Goal: Task Accomplishment & Management: Manage account settings

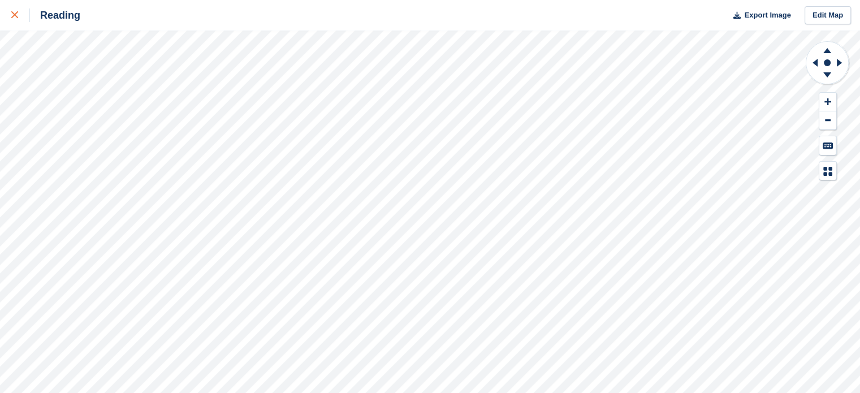
click at [12, 19] on div at bounding box center [20, 15] width 19 height 14
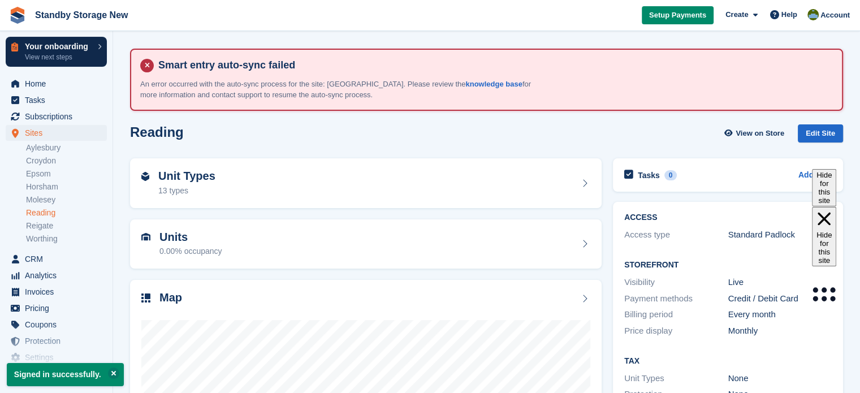
click at [103, 42] on link "Your onboarding View next steps" at bounding box center [56, 52] width 101 height 30
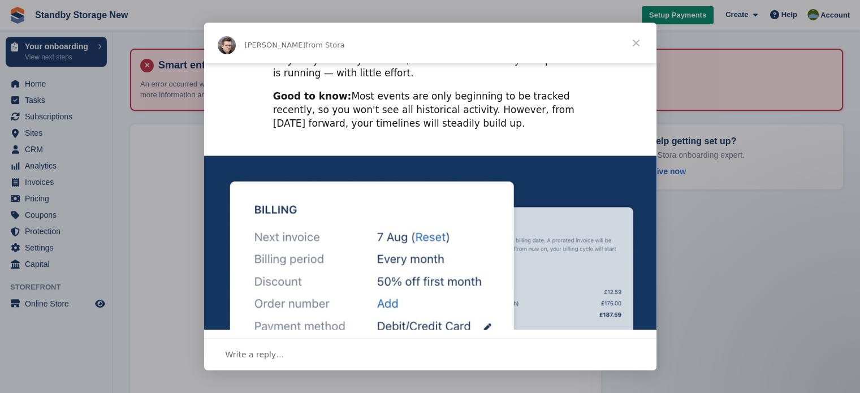
scroll to position [1699, 0]
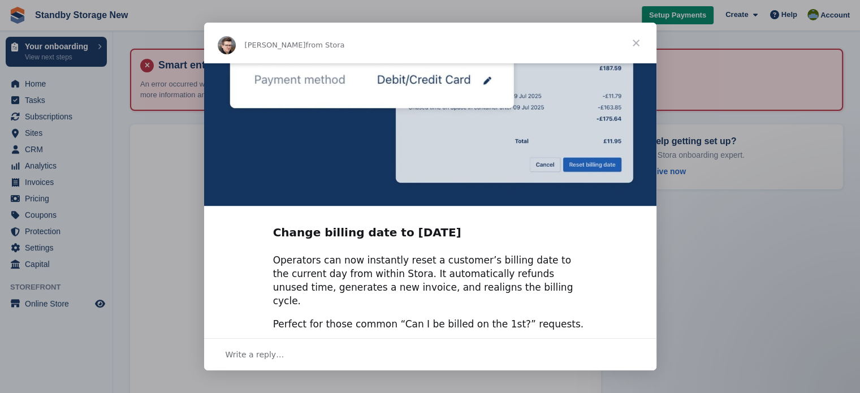
click at [635, 42] on span "Close" at bounding box center [636, 43] width 41 height 41
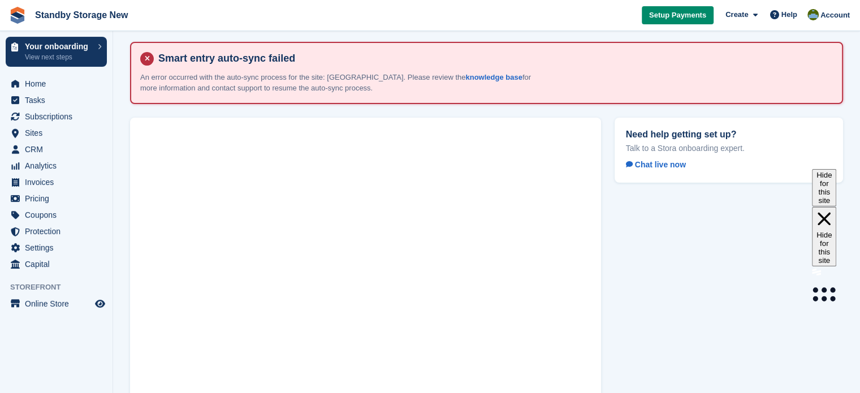
scroll to position [0, 0]
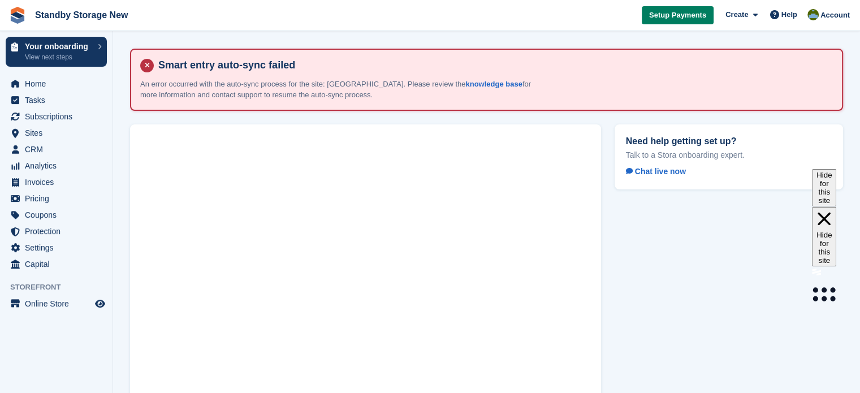
click at [694, 16] on span "Setup Payments" at bounding box center [677, 15] width 57 height 11
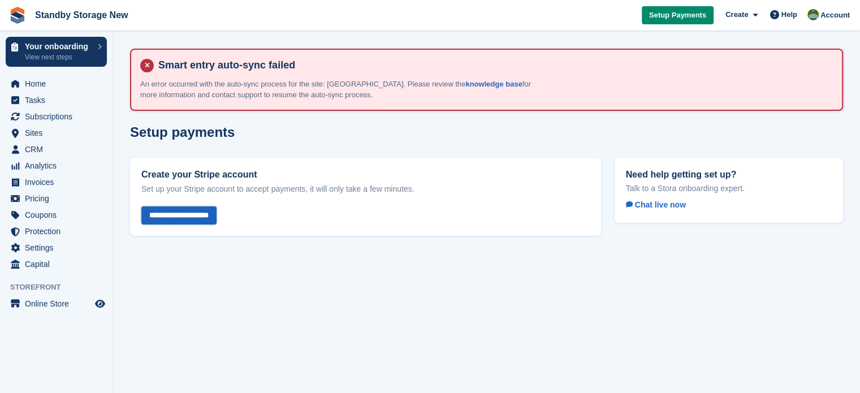
click at [174, 217] on input "**********" at bounding box center [178, 215] width 75 height 19
